Goal: Information Seeking & Learning: Learn about a topic

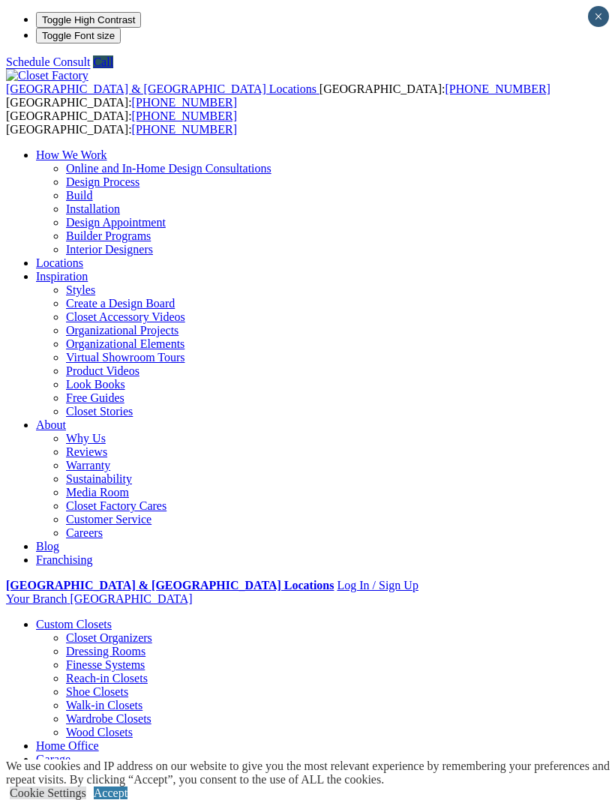
click at [0, 0] on div at bounding box center [0, 0] width 0 height 0
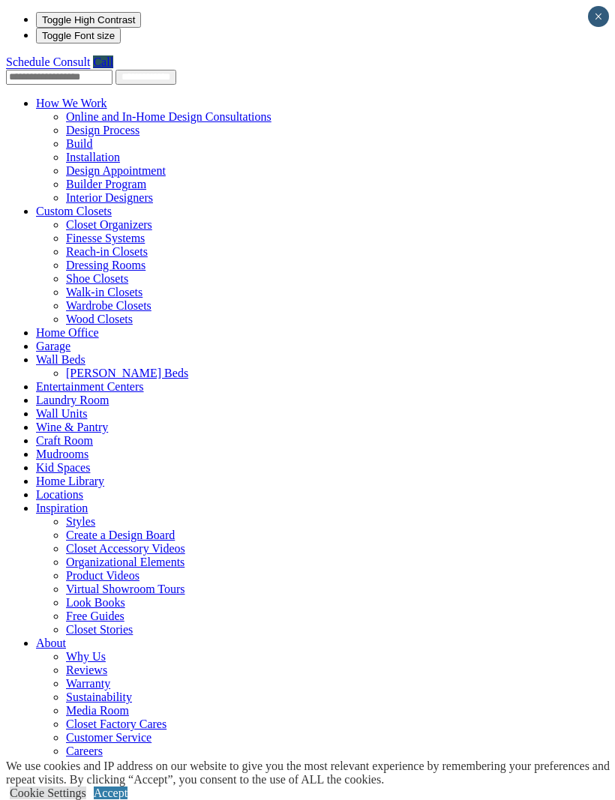
click at [38, 205] on link "Custom Closets" at bounding box center [74, 211] width 76 height 13
click at [112, 205] on span at bounding box center [112, 211] width 0 height 13
click at [36, 205] on link "Custom Closets" at bounding box center [74, 211] width 76 height 13
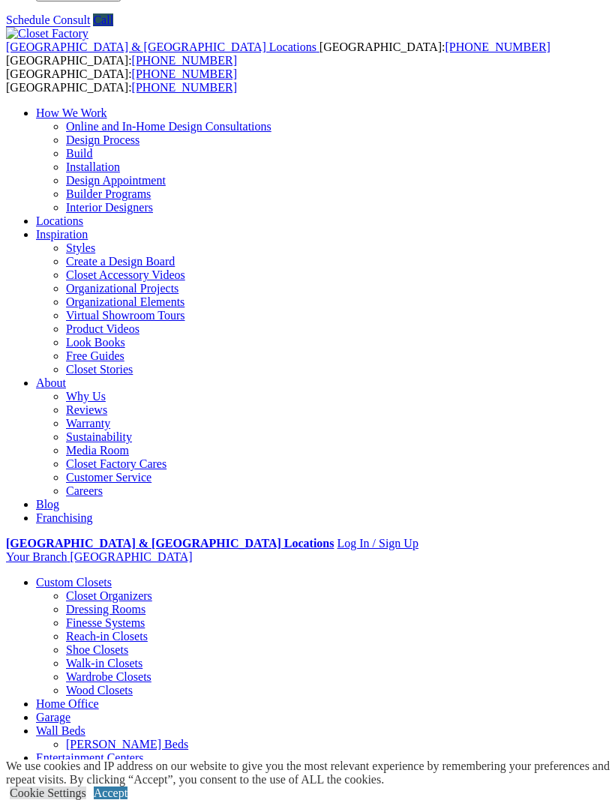
scroll to position [45, 0]
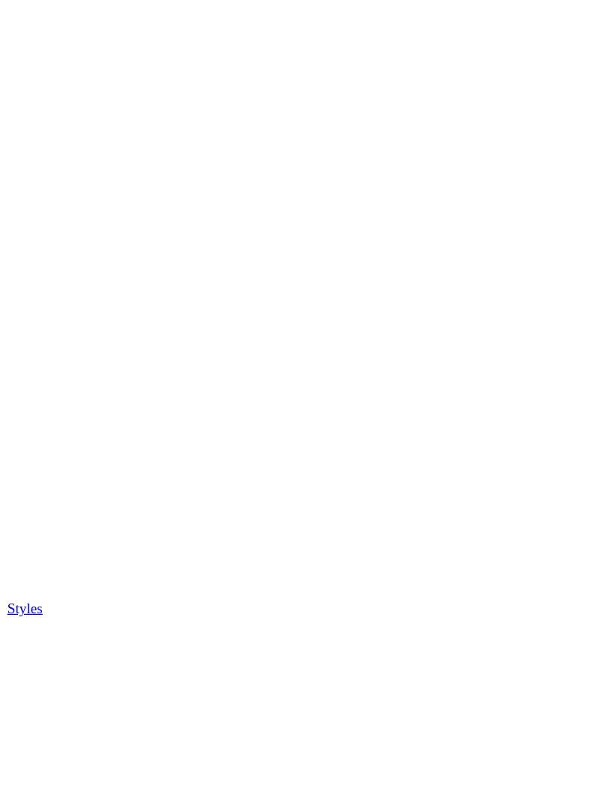
scroll to position [2485, 0]
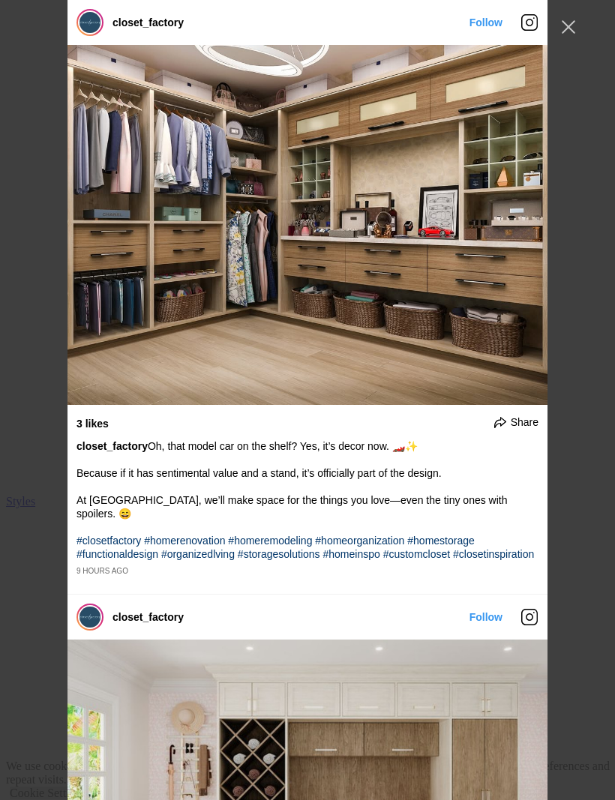
scroll to position [0, 0]
click at [529, 15] on icon "Instagram Feed popup" at bounding box center [529, 22] width 16 height 16
click at [574, 22] on button "Close Instagram Feed Popup" at bounding box center [568, 27] width 24 height 24
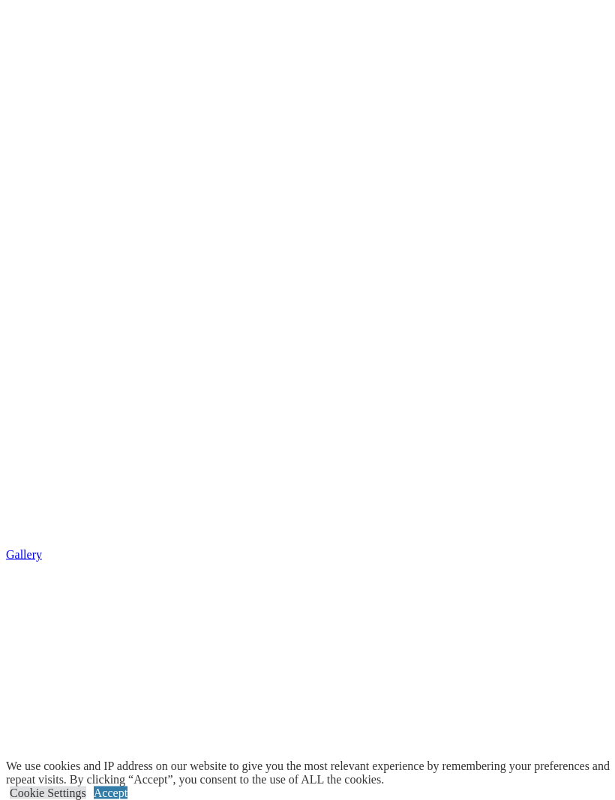
scroll to position [1912, 0]
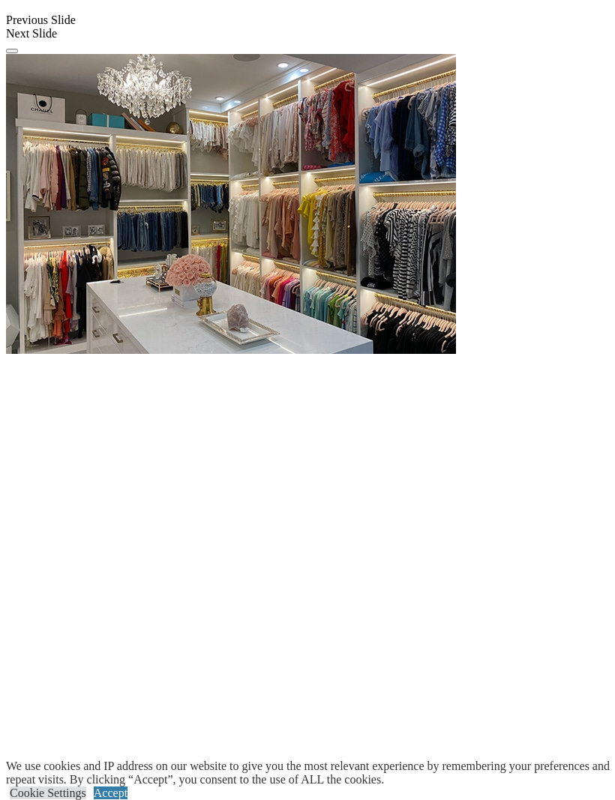
scroll to position [1496, 0]
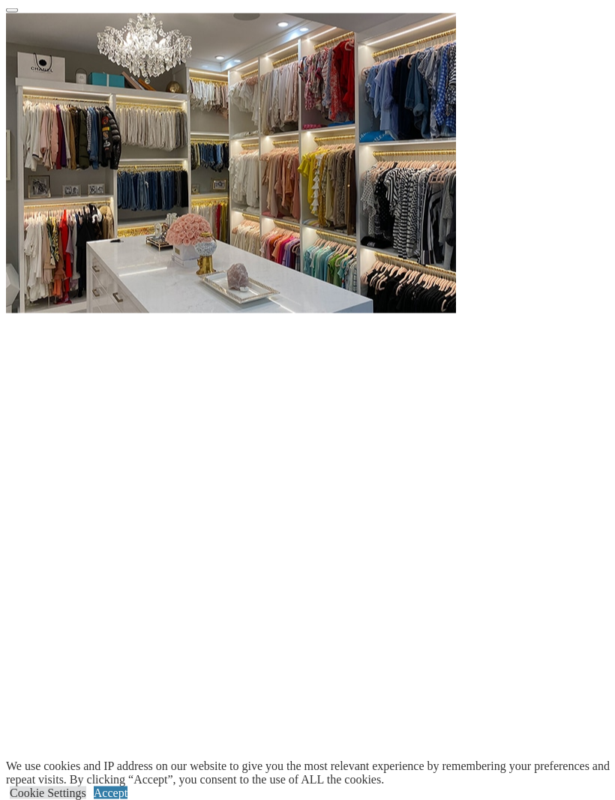
scroll to position [1538, 0]
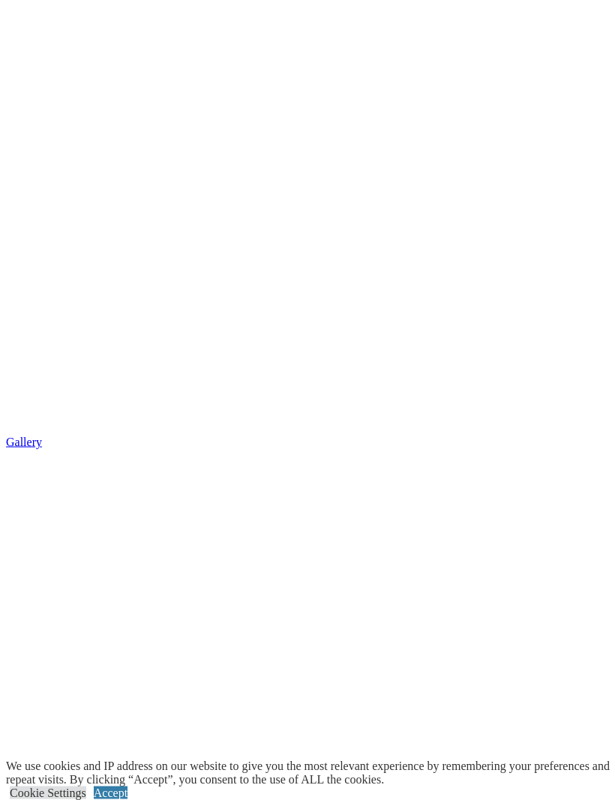
scroll to position [2025, 0]
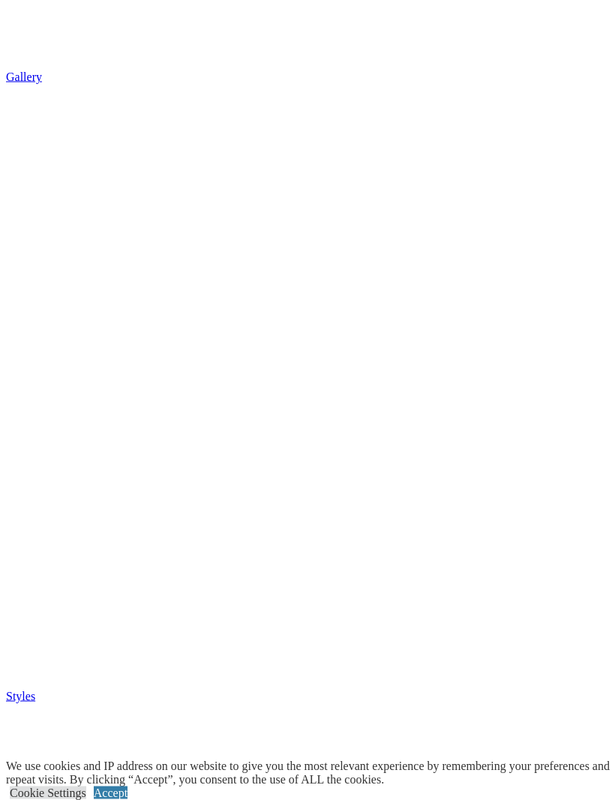
scroll to position [2390, 0]
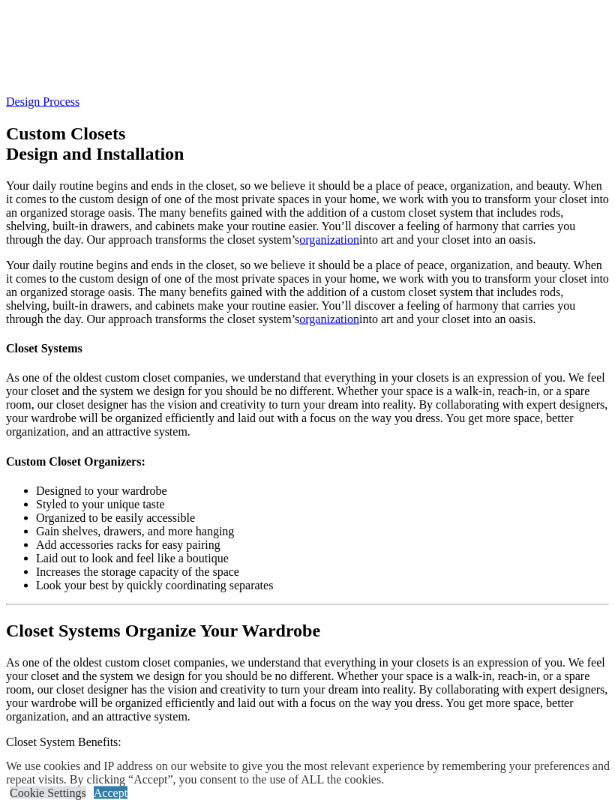
scroll to position [3416, 0]
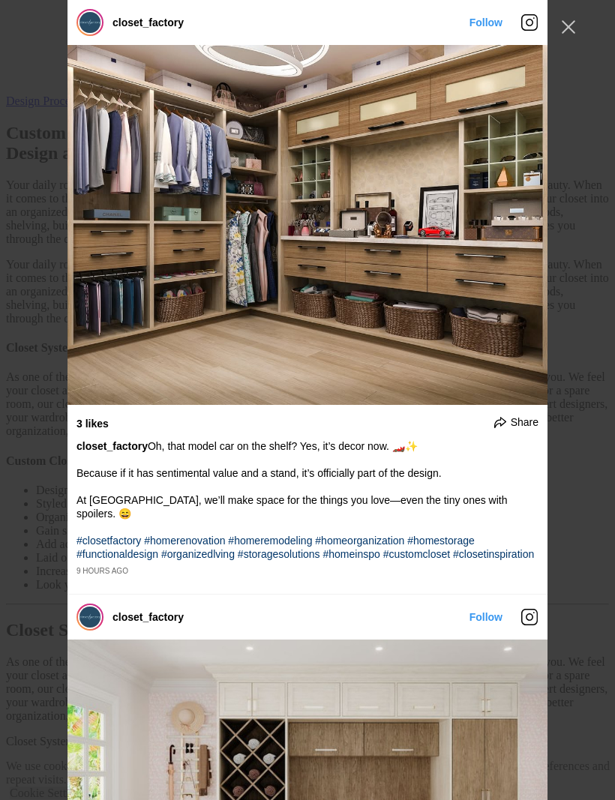
click at [565, 31] on button "Close Instagram Feed Popup" at bounding box center [568, 27] width 24 height 24
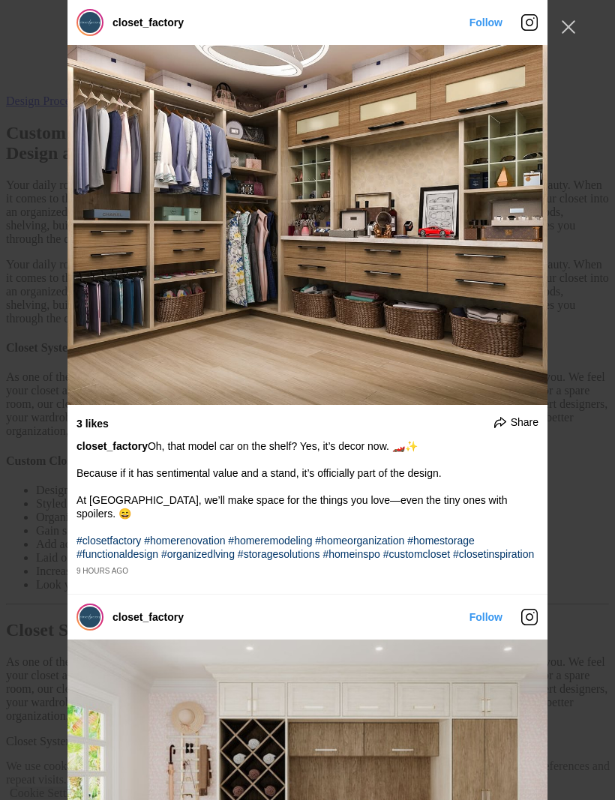
scroll to position [0, 0]
click at [575, 25] on button "Close Instagram Feed Popup" at bounding box center [568, 27] width 24 height 24
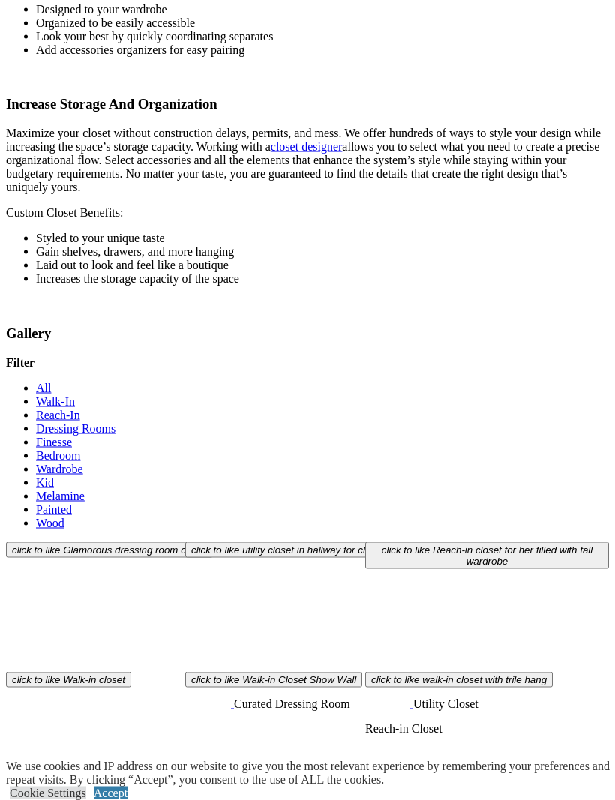
scroll to position [4174, 0]
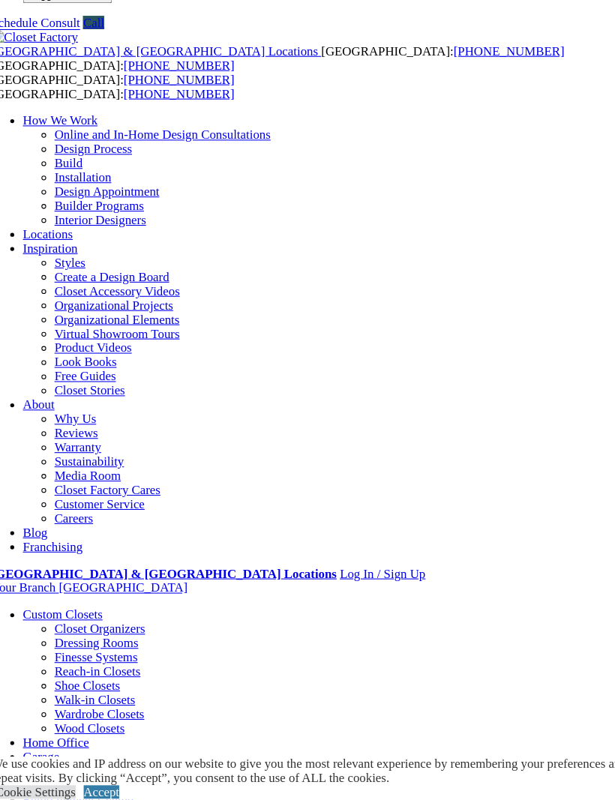
scroll to position [2325, 0]
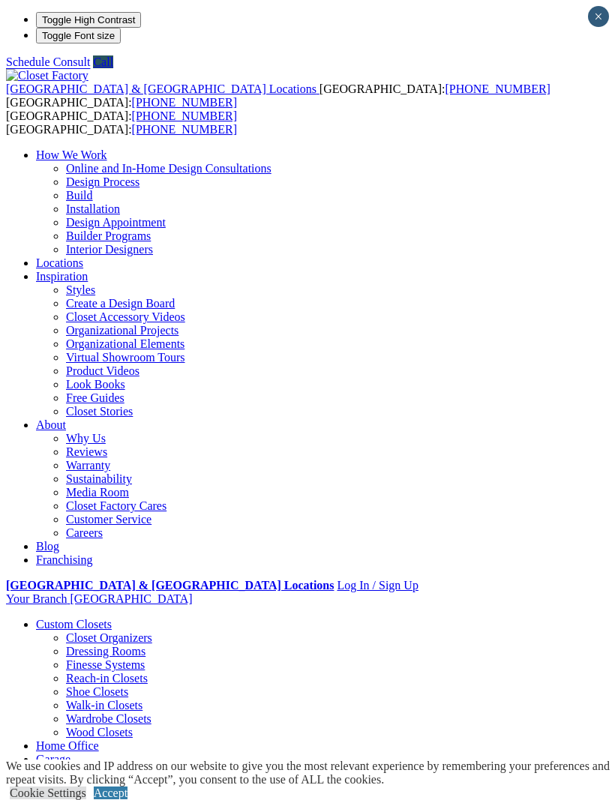
scroll to position [0, 0]
click at [28, 69] on div "[GEOGRAPHIC_DATA] & [GEOGRAPHIC_DATA] Locations [GEOGRAPHIC_DATA]: [PHONE_NUMBE…" at bounding box center [307, 89] width 603 height 40
click at [0, 0] on div at bounding box center [0, 0] width 0 height 0
